Goal: Find specific page/section: Find specific page/section

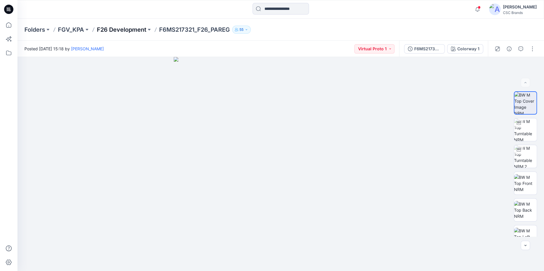
click at [119, 31] on p "F26 Development" at bounding box center [121, 30] width 49 height 8
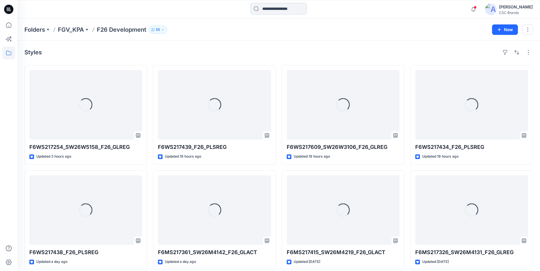
click at [281, 10] on input at bounding box center [278, 9] width 56 height 12
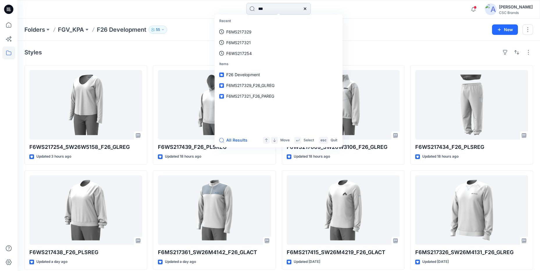
type input "***"
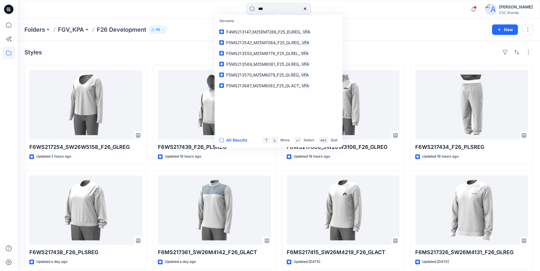
click at [399, 28] on div "Folders FGV_KPA F26 Development 55" at bounding box center [255, 30] width 463 height 8
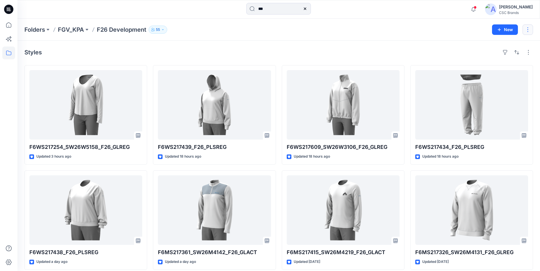
click at [529, 32] on button "button" at bounding box center [528, 29] width 10 height 10
click at [423, 35] on div "Folders FGV_KPA F26 Development 55 New Edit Delete Folder" at bounding box center [278, 30] width 523 height 22
click at [531, 55] on button "button" at bounding box center [528, 52] width 9 height 9
click at [509, 53] on button "button" at bounding box center [505, 52] width 9 height 9
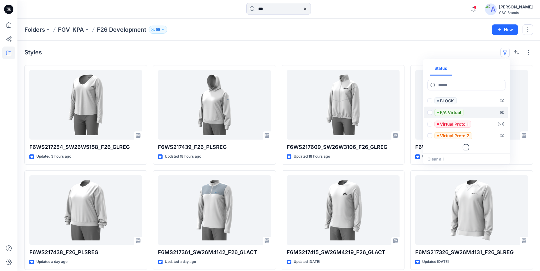
click at [459, 111] on p "F/A Virtual" at bounding box center [450, 112] width 21 height 7
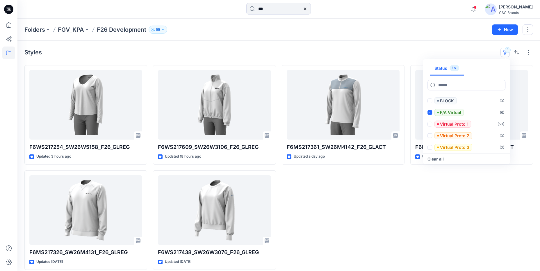
click at [351, 195] on div "F6MS217361_SW26M4142_F26_GLACT Updated a day ago" at bounding box center [343, 167] width 123 height 205
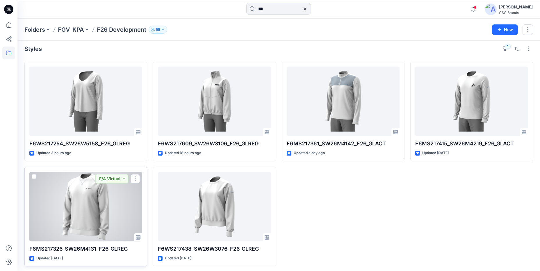
scroll to position [6, 0]
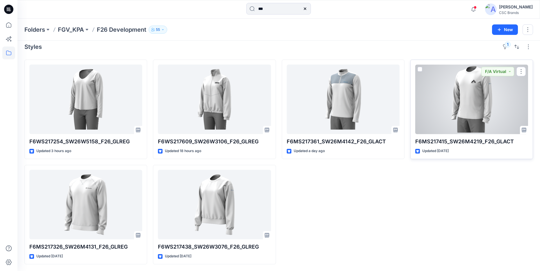
click at [462, 117] on div at bounding box center [471, 100] width 113 height 70
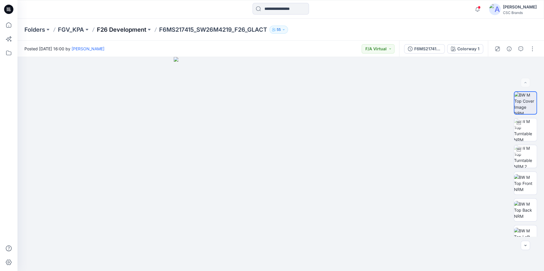
click at [106, 32] on p "F26 Development" at bounding box center [121, 30] width 49 height 8
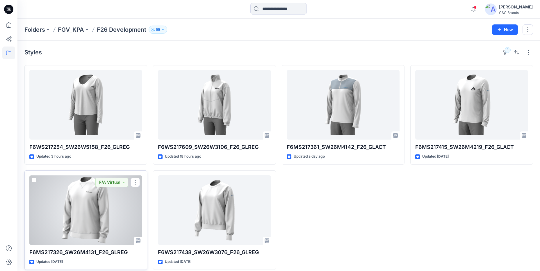
scroll to position [6, 0]
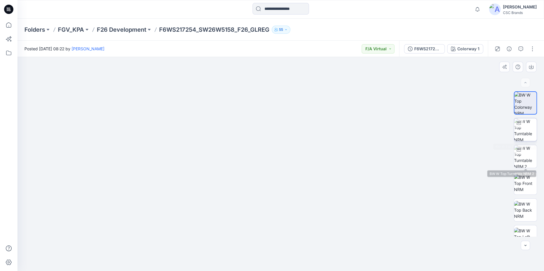
click at [533, 131] on img at bounding box center [525, 129] width 23 height 23
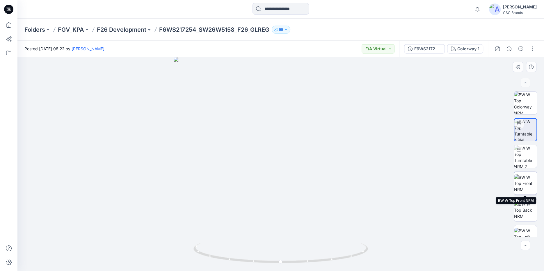
click at [524, 183] on img at bounding box center [525, 183] width 23 height 18
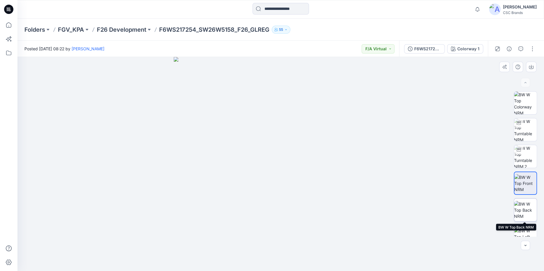
click at [524, 210] on img at bounding box center [525, 210] width 23 height 18
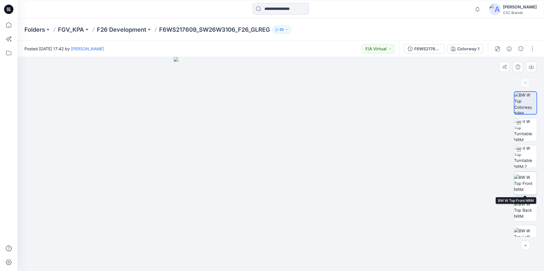
click at [529, 193] on img at bounding box center [525, 183] width 23 height 18
click at [520, 133] on img at bounding box center [525, 129] width 23 height 23
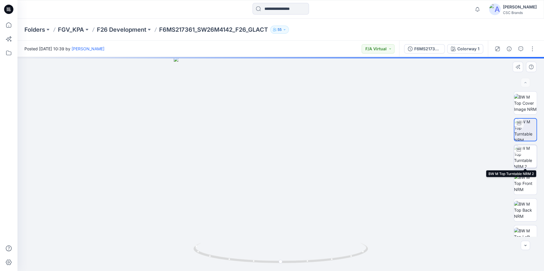
click at [533, 158] on img at bounding box center [525, 156] width 23 height 23
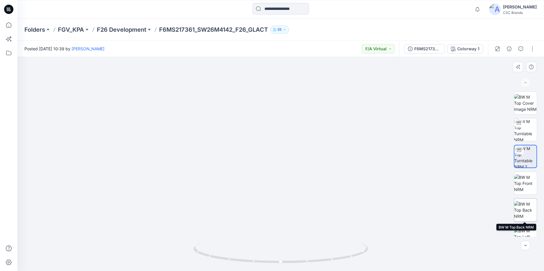
click at [526, 210] on img at bounding box center [525, 210] width 23 height 18
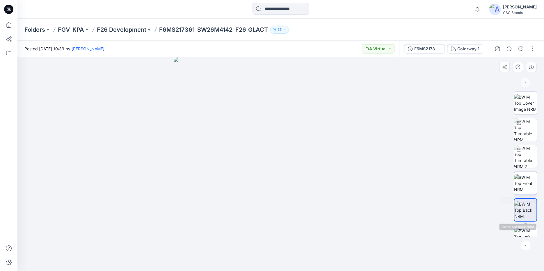
click at [526, 190] on img at bounding box center [525, 183] width 23 height 18
click at [525, 166] on img at bounding box center [525, 156] width 23 height 23
click at [104, 10] on div at bounding box center [82, 9] width 131 height 13
